Goal: Communication & Community: Participate in discussion

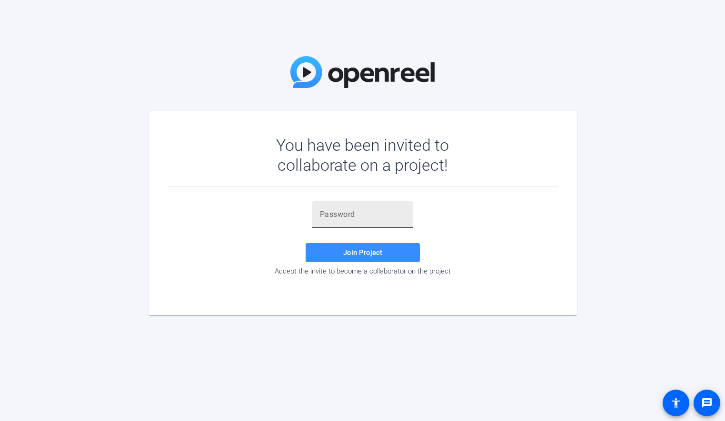
click at [360, 208] on div at bounding box center [363, 214] width 86 height 27
paste input "F%^Y.^"
type input "F%^Y.^"
click at [367, 253] on span "Join Project" at bounding box center [362, 252] width 39 height 9
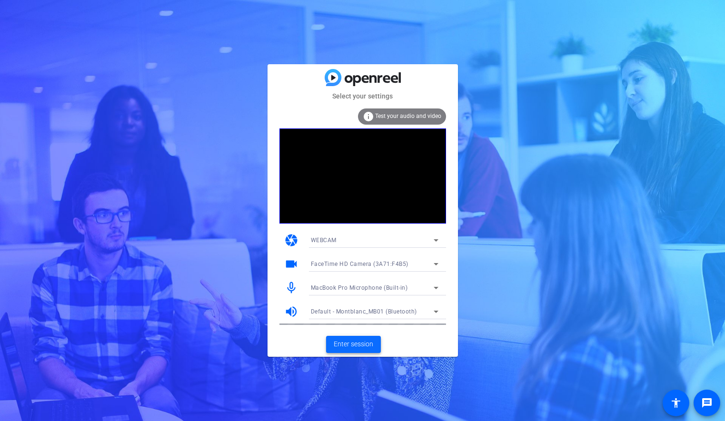
click at [342, 346] on span "Enter session" at bounding box center [354, 344] width 40 height 10
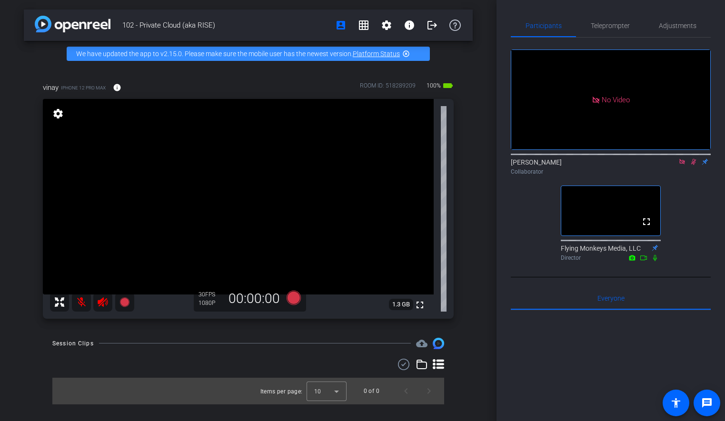
click at [683, 164] on icon at bounding box center [681, 161] width 5 height 5
click at [679, 165] on icon at bounding box center [682, 162] width 8 height 7
click at [674, 225] on div "fullscreen settings [PERSON_NAME] flip Collaborator fullscreen Flying Monkeys M…" at bounding box center [611, 152] width 200 height 228
click at [511, 261] on div "fullscreen settings [PERSON_NAME] flip Collaborator fullscreen Flying Monkeys M…" at bounding box center [611, 152] width 200 height 228
click at [175, 332] on div "102 - Private Cloud (aka RISE) account_box grid_on settings info logout We have…" at bounding box center [248, 210] width 496 height 421
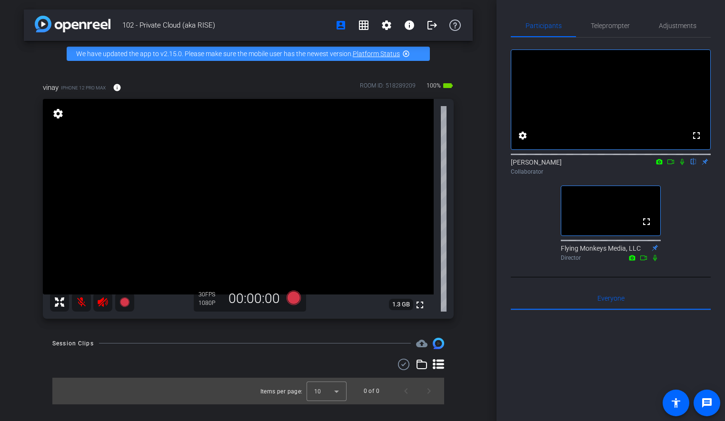
click at [522, 245] on div "fullscreen settings [PERSON_NAME] flip Collaborator fullscreen Flying Monkeys M…" at bounding box center [611, 152] width 200 height 228
click at [27, 176] on div "vinay iPhone 12 Pro Max info ROOM ID: 518289209 100% battery_std fullscreen set…" at bounding box center [248, 198] width 449 height 262
click at [407, 55] on mat-icon "highlight_off" at bounding box center [406, 54] width 8 height 8
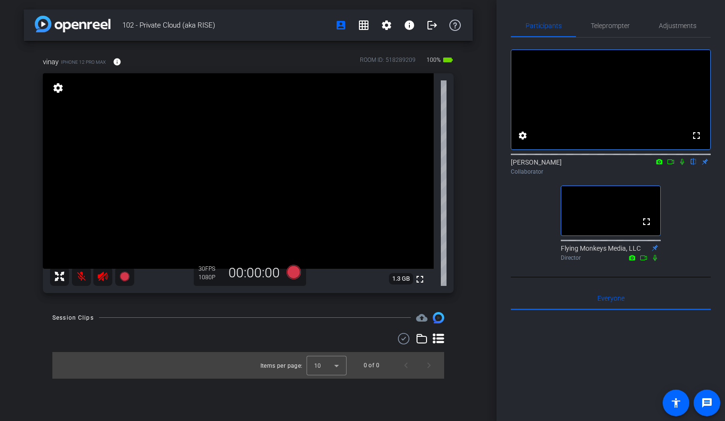
click at [670, 165] on icon at bounding box center [671, 162] width 8 height 7
click at [691, 165] on icon at bounding box center [694, 162] width 8 height 7
click at [680, 164] on icon at bounding box center [681, 161] width 5 height 5
click at [683, 165] on icon at bounding box center [682, 162] width 5 height 6
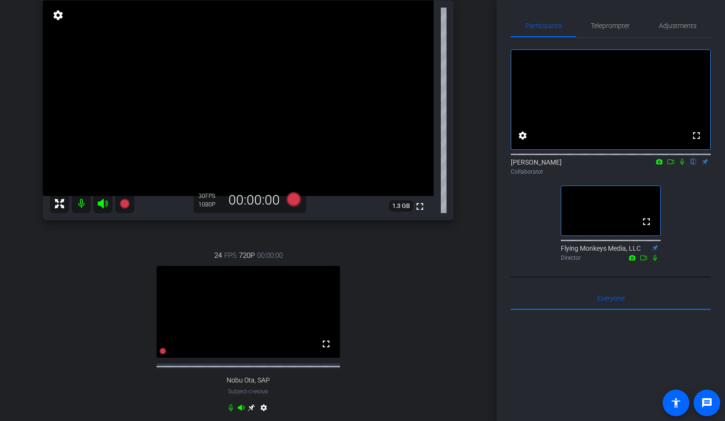
scroll to position [59, 0]
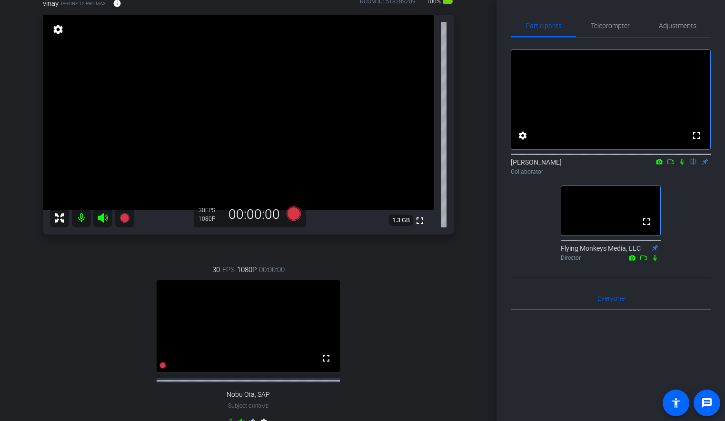
click at [680, 165] on icon at bounding box center [682, 162] width 4 height 6
click at [683, 166] on mat-icon at bounding box center [681, 162] width 11 height 9
click at [471, 167] on div "vinay iPhone 12 Pro Max info ROOM ID: 518289209 100% battery_std fullscreen set…" at bounding box center [248, 218] width 449 height 473
